Goal: Check status

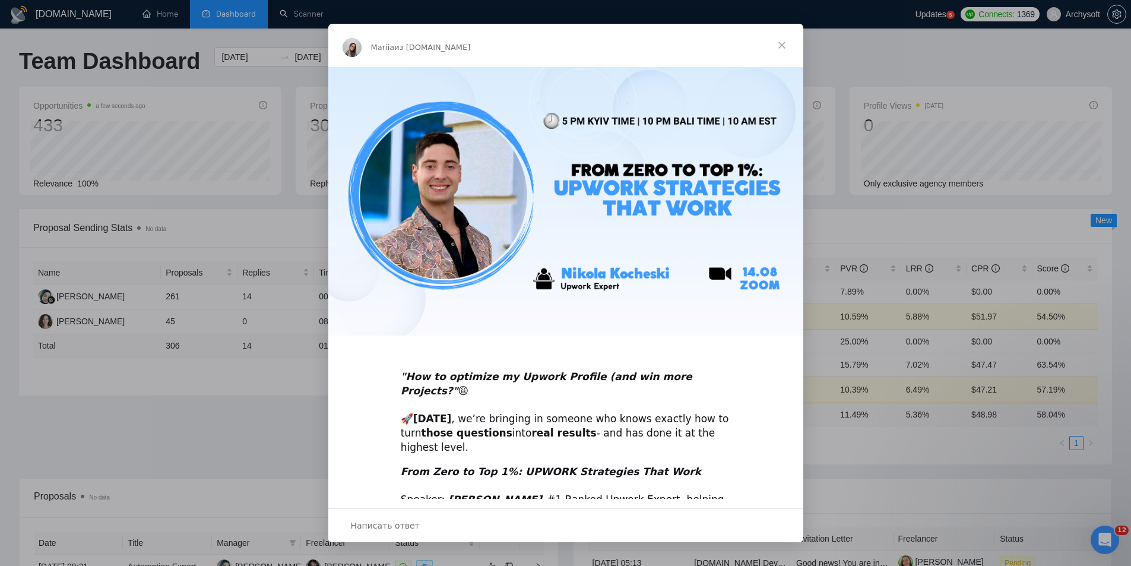
click at [780, 45] on span "Закрыть" at bounding box center [782, 45] width 43 height 43
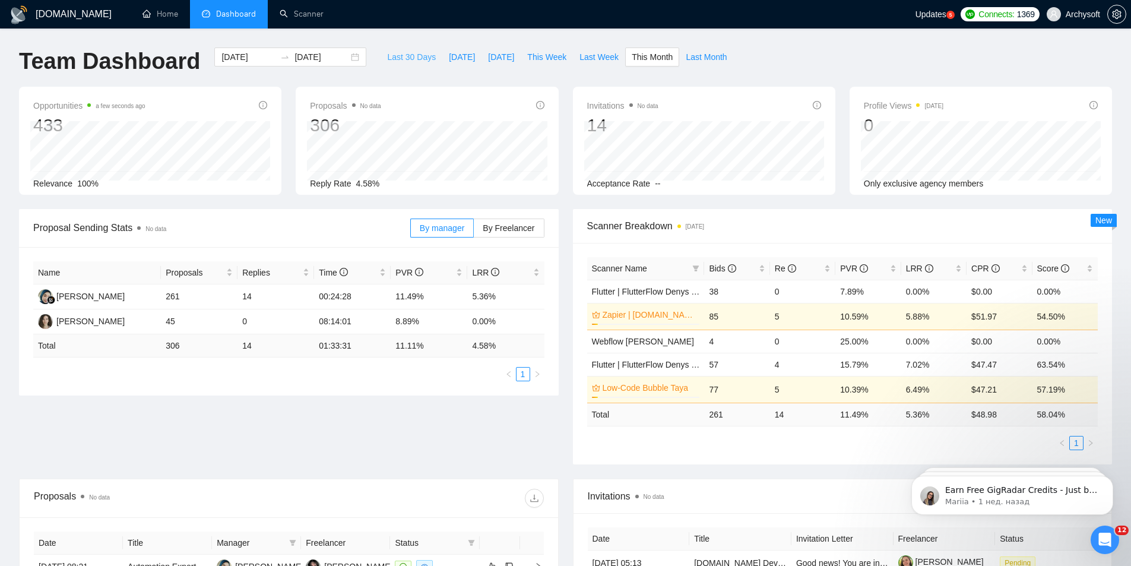
click at [405, 55] on span "Last 30 Days" at bounding box center [411, 56] width 49 height 13
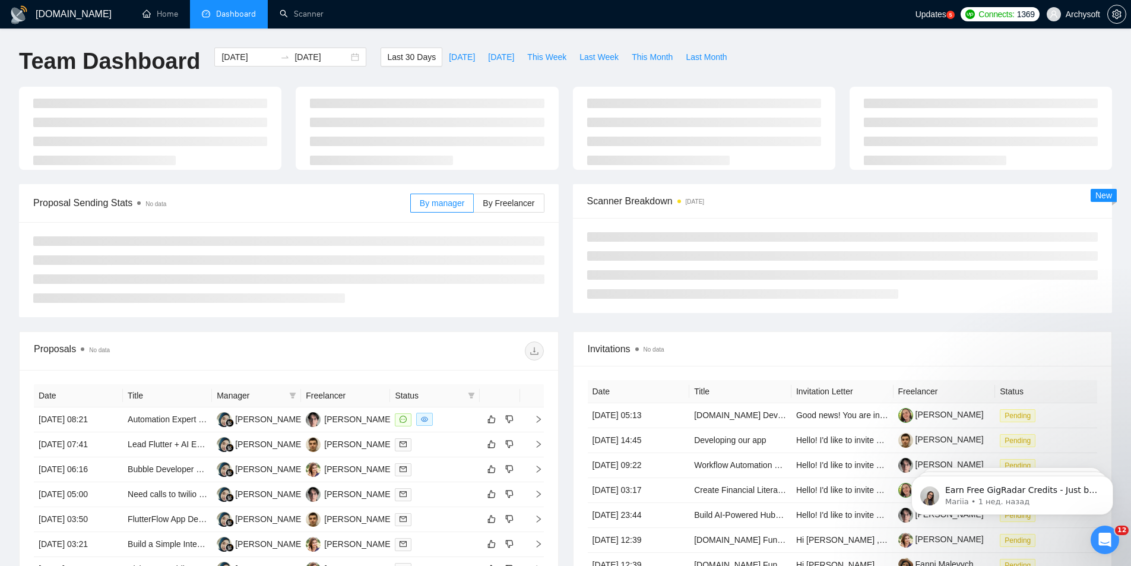
type input "[DATE]"
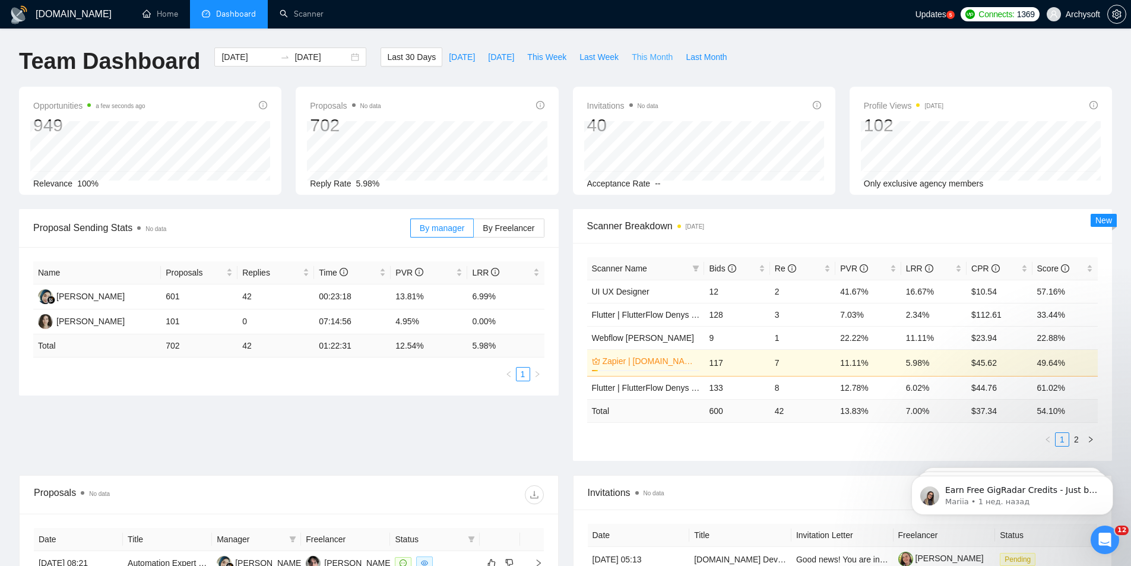
click at [632, 58] on span "This Month" at bounding box center [652, 56] width 41 height 13
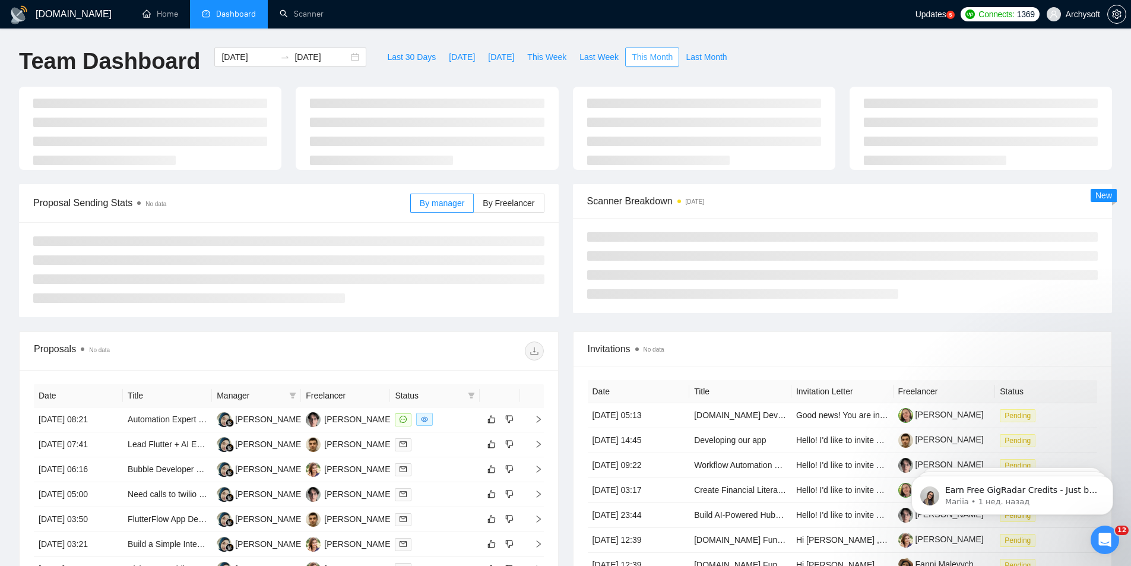
type input "[DATE]"
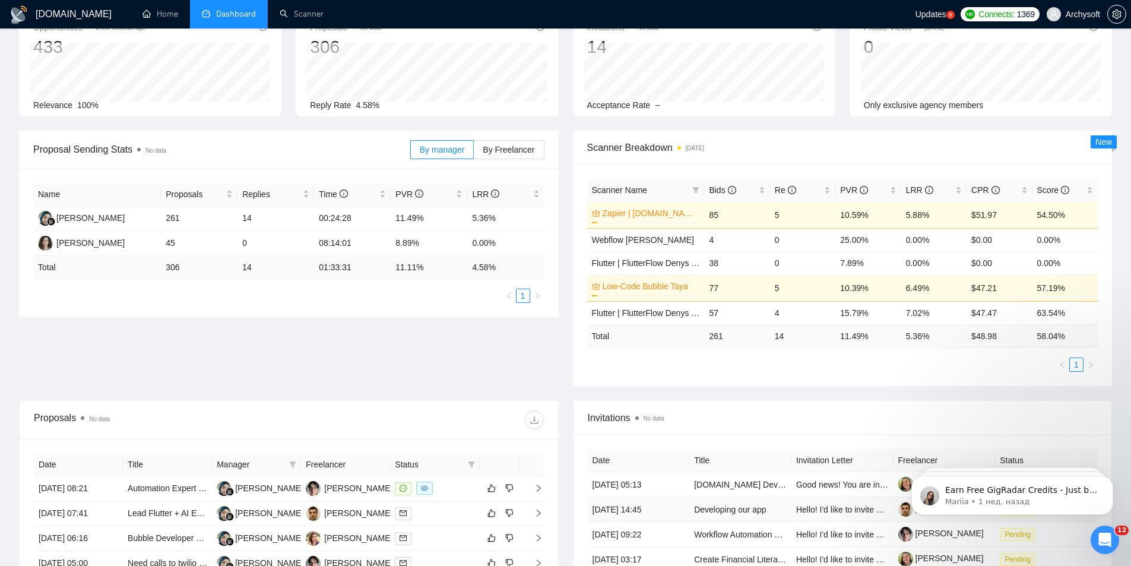
scroll to position [59, 0]
